Goal: Task Accomplishment & Management: Manage account settings

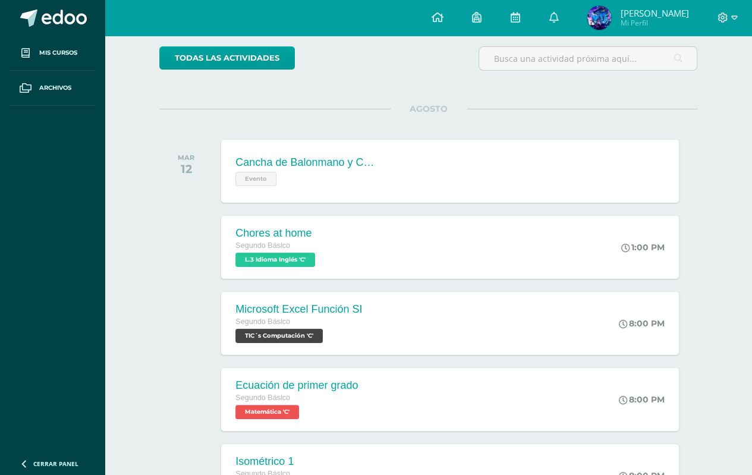
scroll to position [96, 0]
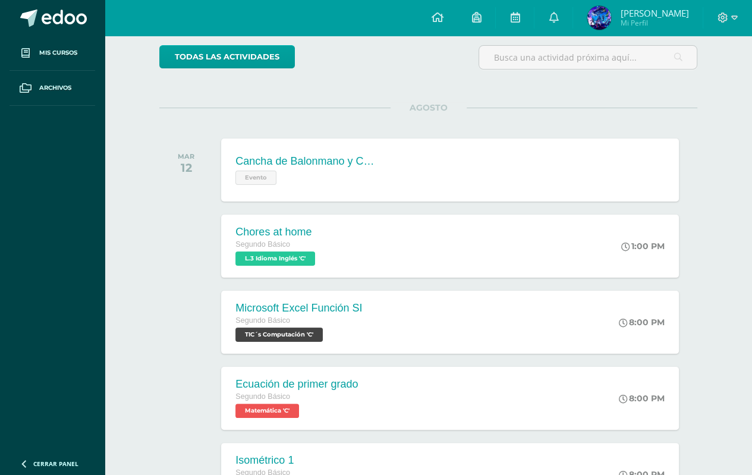
click at [748, 166] on html "Mis cursos Archivos Cerrar panel Artes Industriales Segundo Básico "C" Artes Pl…" at bounding box center [376, 281] width 752 height 754
click at [382, 170] on div "Cancha de Balonmano y Contenido Evento" at bounding box center [305, 170] width 173 height 64
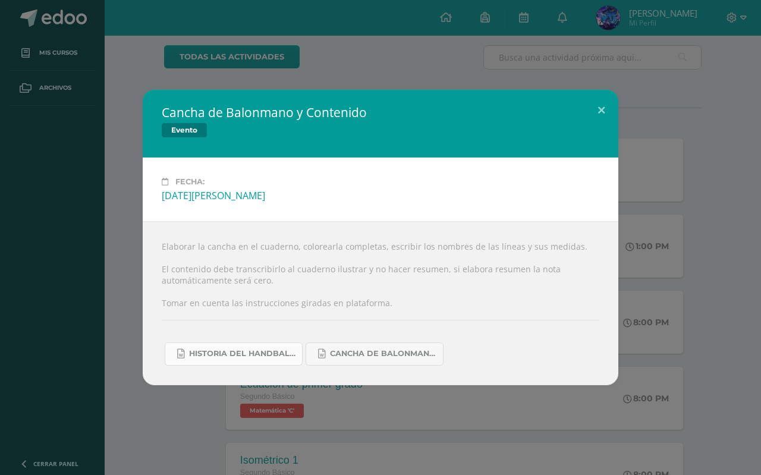
click at [265, 351] on span "Historia del handball.docx" at bounding box center [242, 354] width 107 height 10
click at [376, 365] on link "Cancha de Balonmano.docx" at bounding box center [375, 354] width 138 height 23
click at [302, 27] on div "Cancha de Balonmano y Contenido Evento Fecha: Martes 12 de Agosto Elaborar la c…" at bounding box center [380, 237] width 761 height 475
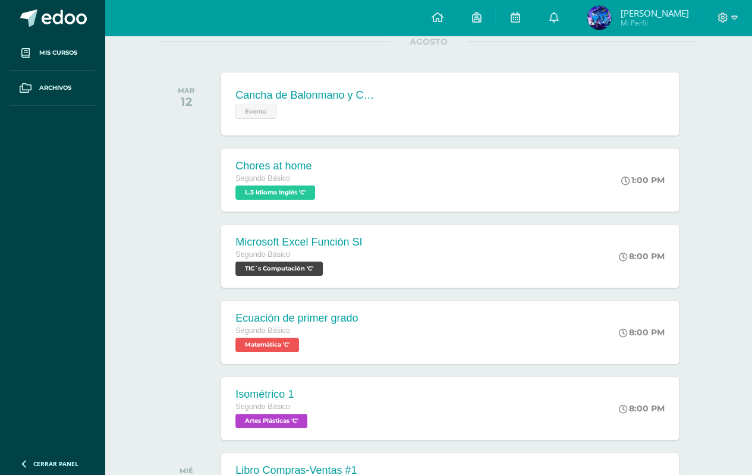
scroll to position [167, 0]
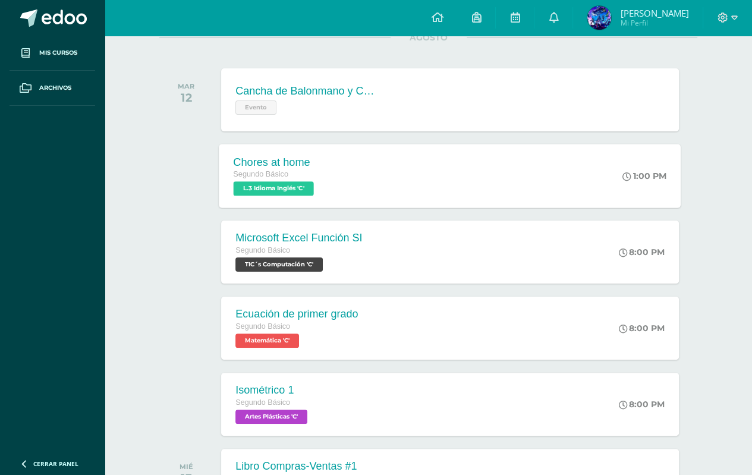
click at [435, 156] on div "Chores at home Segundo Básico L.3 Idioma Inglés 'C' 1:00 PM Chores at home L.3 …" at bounding box center [450, 176] width 462 height 64
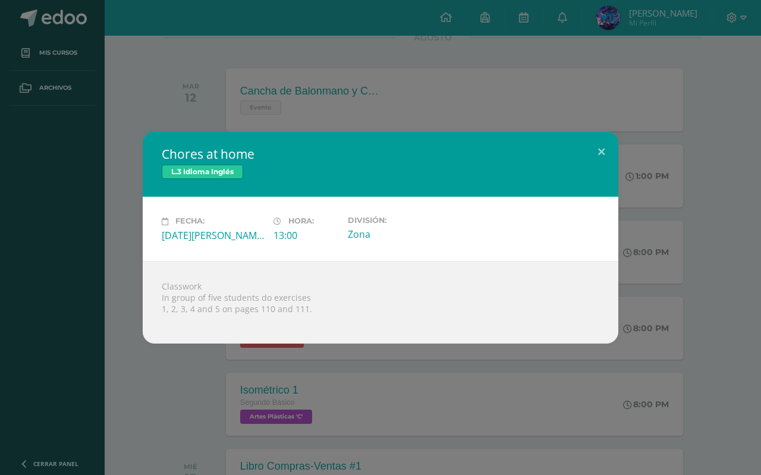
drag, startPoint x: 161, startPoint y: 285, endPoint x: 359, endPoint y: 312, distance: 199.9
click at [359, 312] on div "Classwork In group of five students do exercises 1, 2, 3, 4 and 5 on pages 110 …" at bounding box center [381, 302] width 476 height 83
copy div "Classwork In group of five students do exercises 1, 2, 3, 4 and 5 on pages 110 …"
click at [187, 89] on div "Chores at home L.3 Idioma Inglés Fecha: Martes 12 de Agosto Hora: 13:00 Divisió…" at bounding box center [380, 237] width 761 height 475
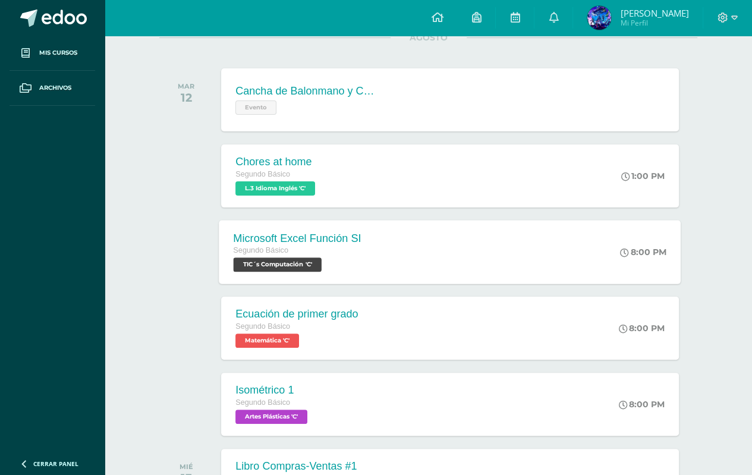
click at [333, 249] on div "Segundo Básico" at bounding box center [298, 250] width 128 height 13
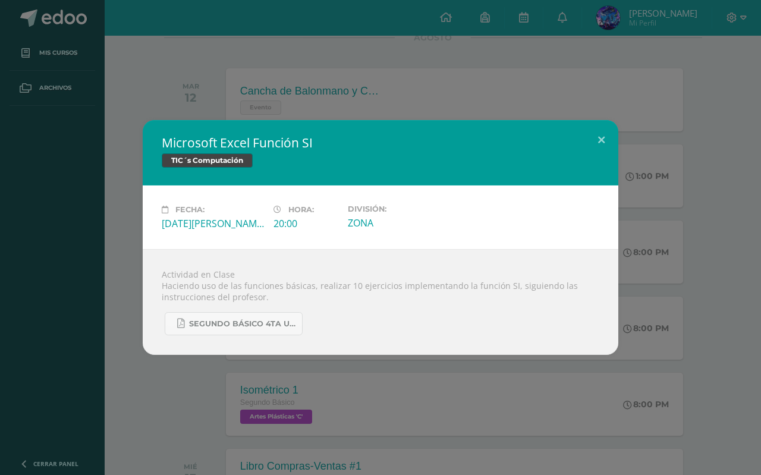
click at [277, 363] on div "Microsoft Excel Función SI TIC´s Computación Fecha: Martes 12 de Agosto Hora: 2…" at bounding box center [380, 237] width 761 height 475
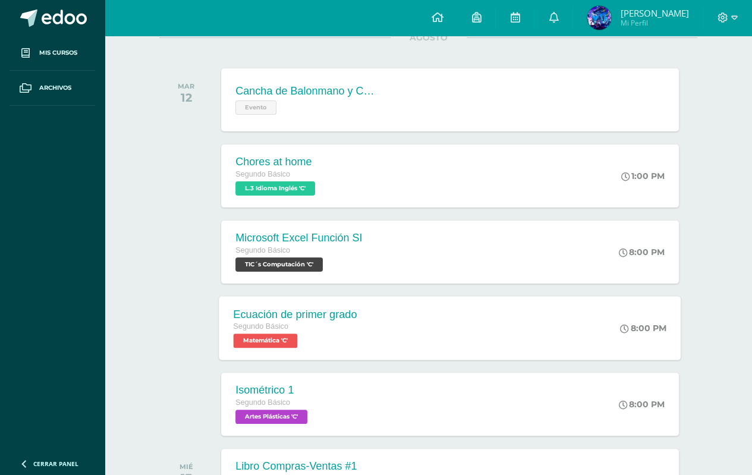
click at [281, 341] on span "Matemática 'C'" at bounding box center [266, 341] width 64 height 14
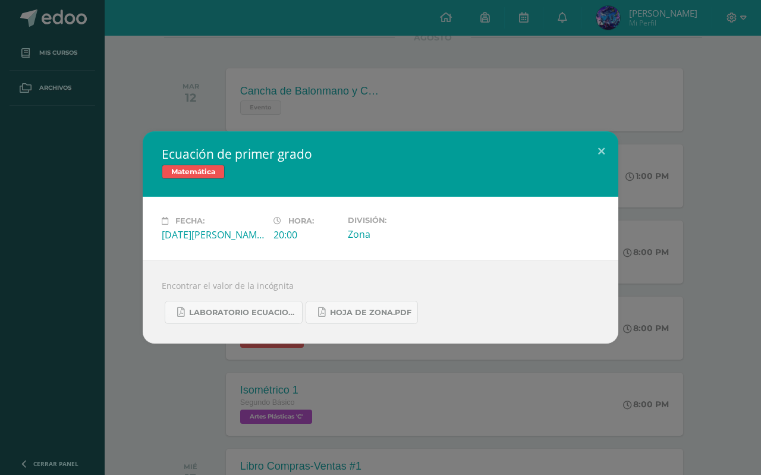
click at [268, 371] on div "Ecuación de primer grado Matemática Fecha: Martes 12 de Agosto Hora: 20:00 Divi…" at bounding box center [380, 237] width 761 height 475
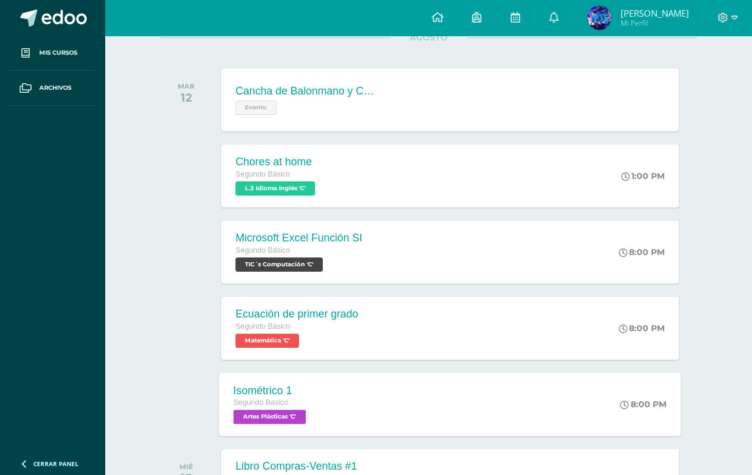
click at [305, 407] on div "Segundo Básico" at bounding box center [272, 403] width 76 height 13
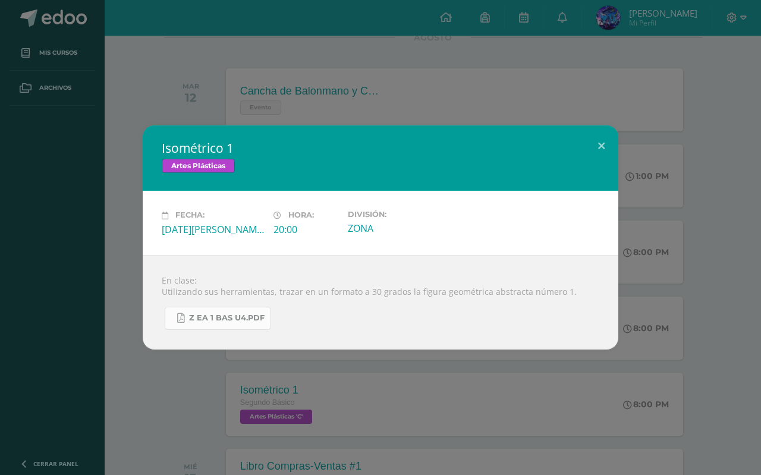
click at [219, 313] on span "Z eA 1 Bas U4.pdf" at bounding box center [227, 318] width 76 height 10
click at [252, 68] on div "Isométrico 1 Artes Plásticas Fecha: Martes 12 de Agosto Hora: 20:00 División: Z…" at bounding box center [380, 237] width 761 height 475
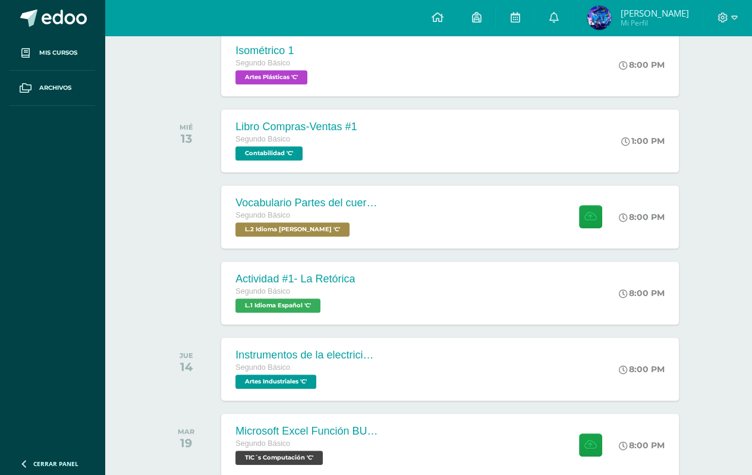
scroll to position [511, 0]
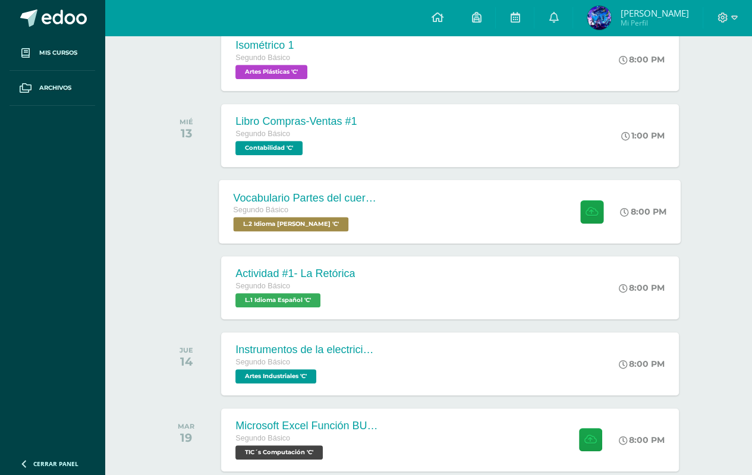
click at [422, 199] on div "Vocabulario Partes del cuerpo Segundo Básico L.2 Idioma Maya Kaqchikel 'C' 8:00…" at bounding box center [450, 212] width 462 height 64
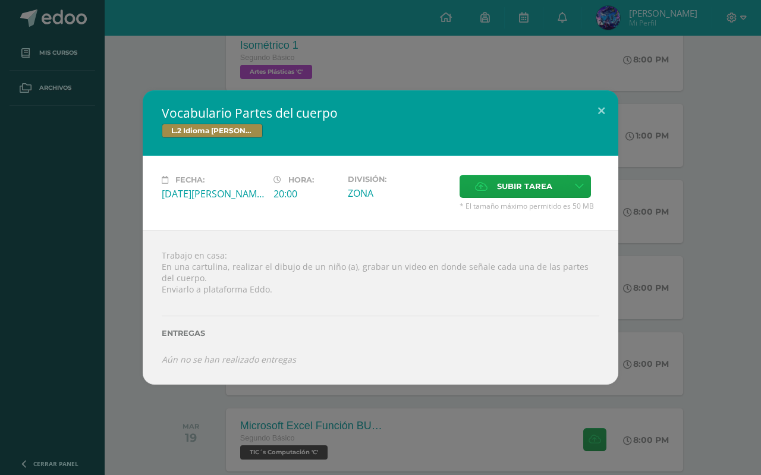
click at [730, 195] on div "Vocabulario Partes del cuerpo L.2 Idioma Maya Kaqchikel Fecha: Miércoles 13 de …" at bounding box center [381, 237] width 752 height 294
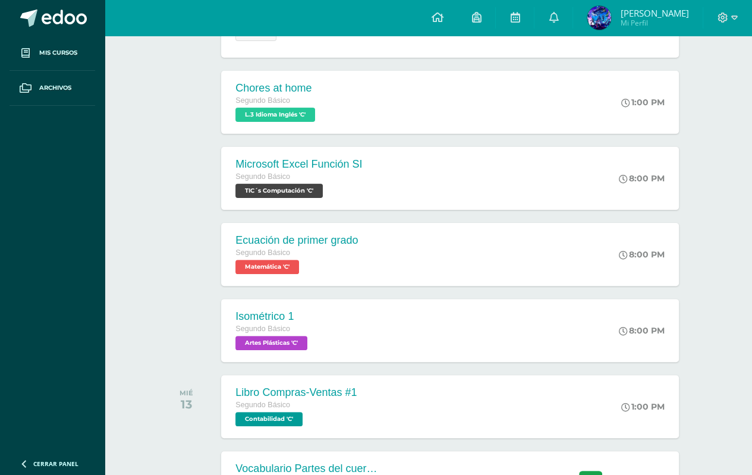
scroll to position [0, 0]
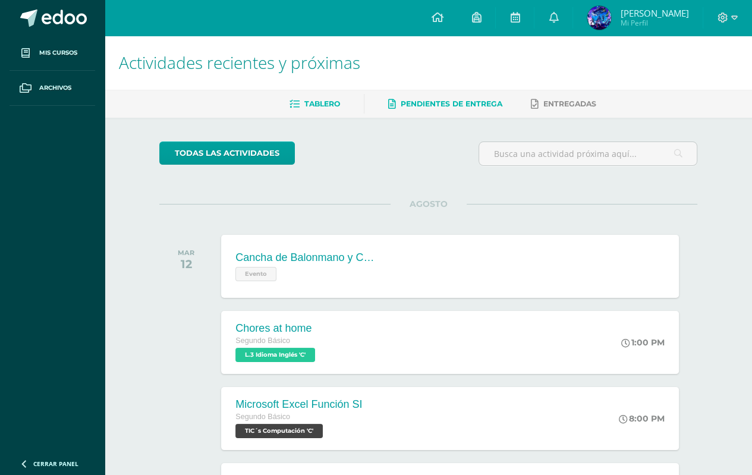
click at [426, 106] on span "Pendientes de entrega" at bounding box center [452, 103] width 102 height 9
